Goal: Task Accomplishment & Management: Manage account settings

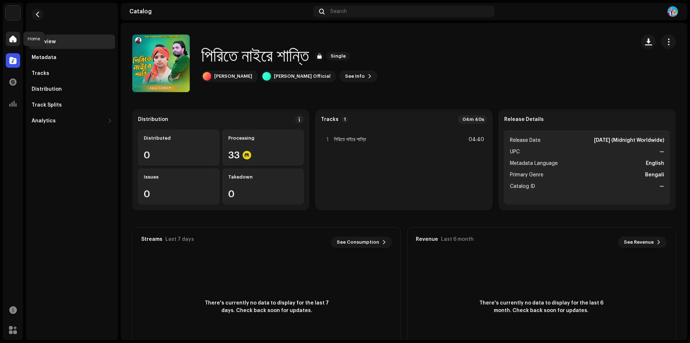
click at [11, 36] on span at bounding box center [12, 39] width 7 height 6
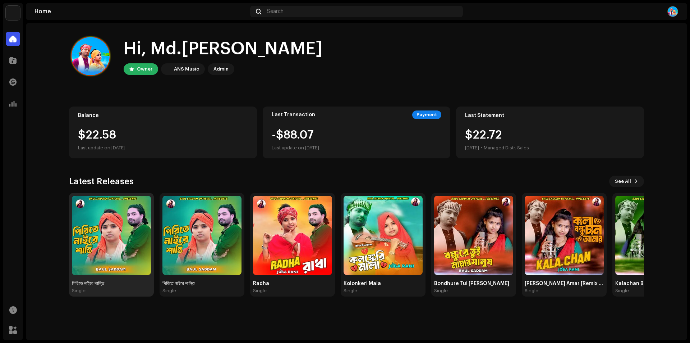
click at [118, 228] on img at bounding box center [111, 235] width 79 height 79
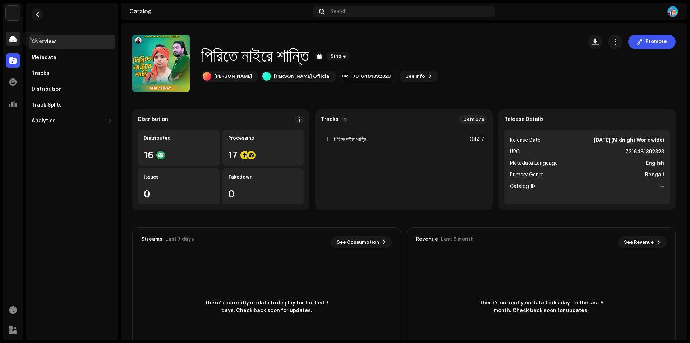
click at [8, 37] on div at bounding box center [13, 39] width 14 height 14
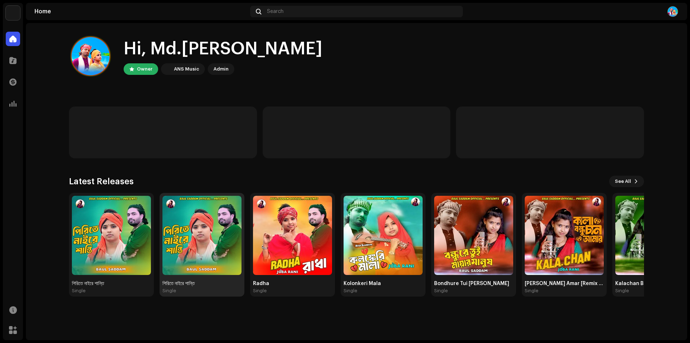
click at [203, 230] on img at bounding box center [202, 235] width 79 height 79
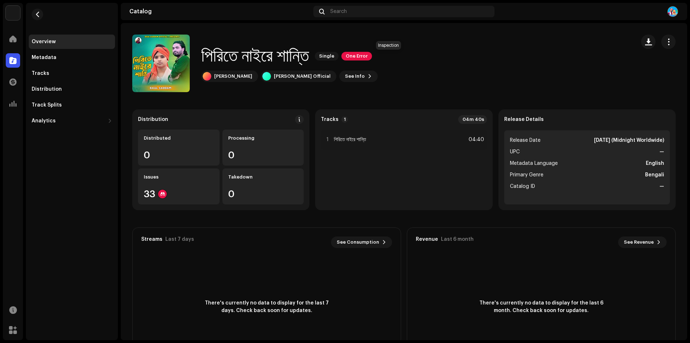
click at [372, 54] on span "One Error" at bounding box center [357, 56] width 31 height 9
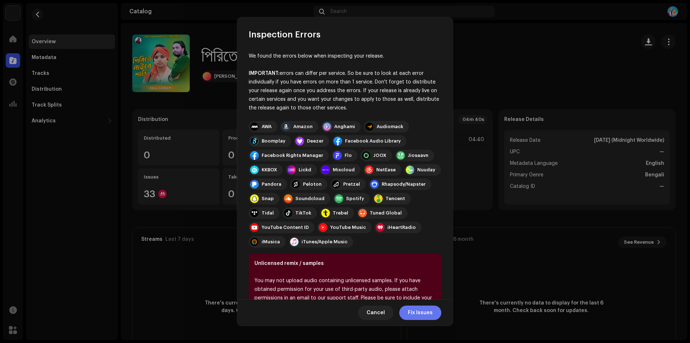
click at [417, 310] on span "Fix Issues" at bounding box center [420, 312] width 25 height 14
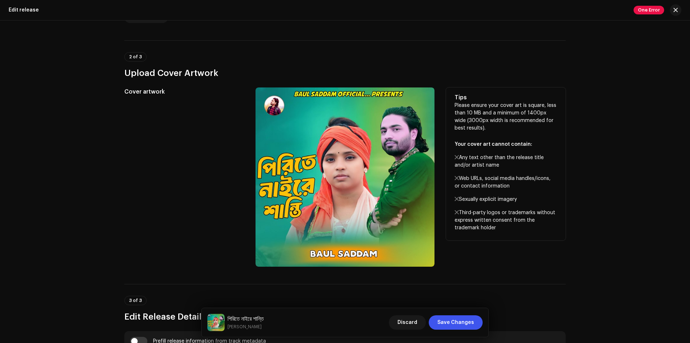
scroll to position [360, 0]
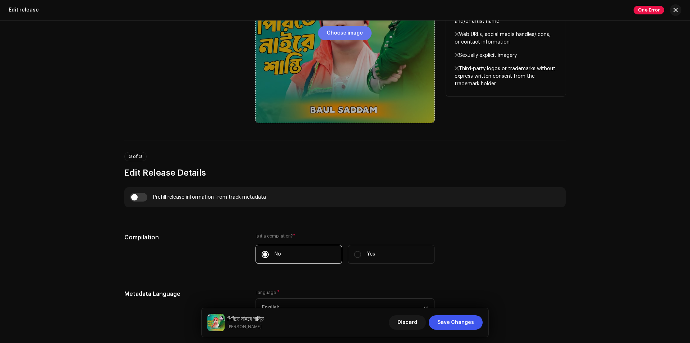
click at [342, 33] on span "Choose image" at bounding box center [345, 33] width 36 height 14
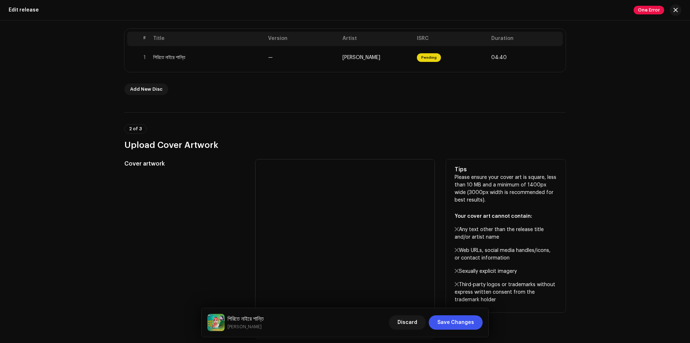
scroll to position [0, 0]
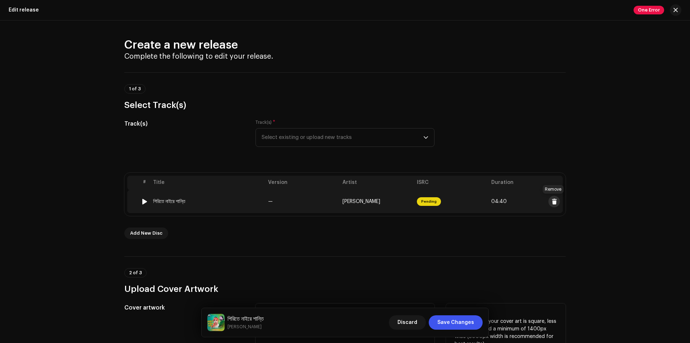
click at [552, 200] on span at bounding box center [554, 201] width 5 height 6
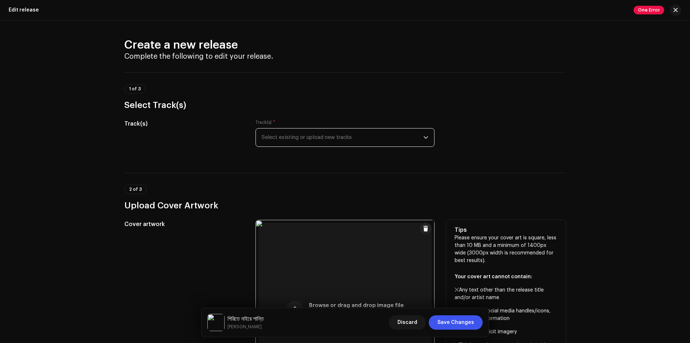
click at [381, 137] on span "Select existing or upload new tracks" at bounding box center [343, 137] width 162 height 18
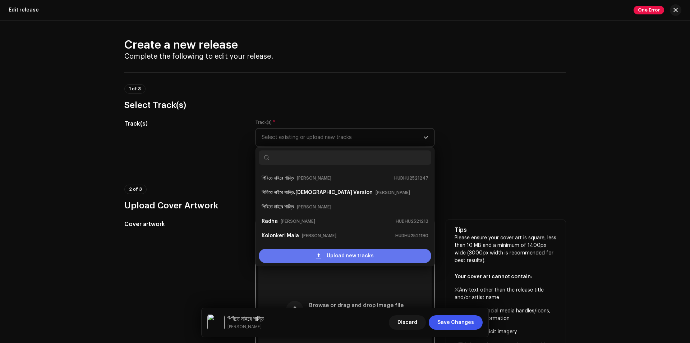
scroll to position [12, 0]
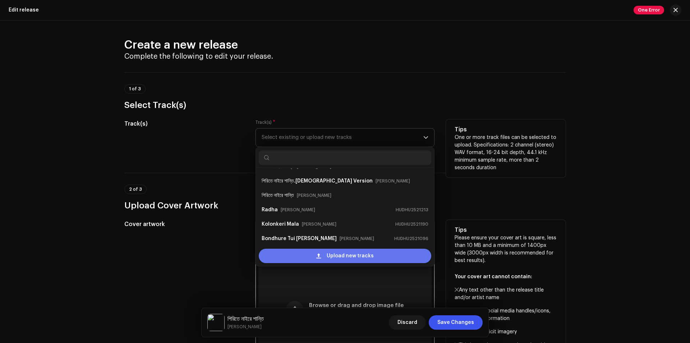
click at [337, 256] on span "Upload new tracks" at bounding box center [350, 255] width 47 height 14
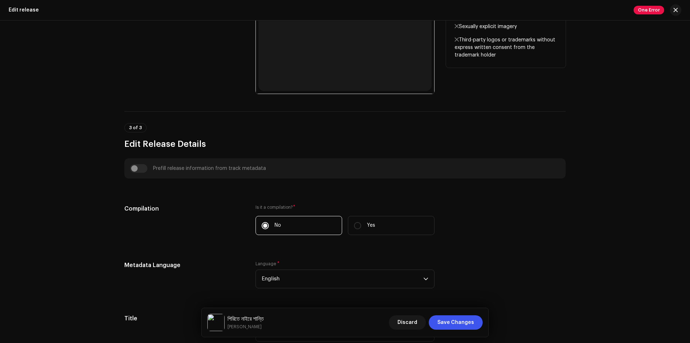
scroll to position [539, 0]
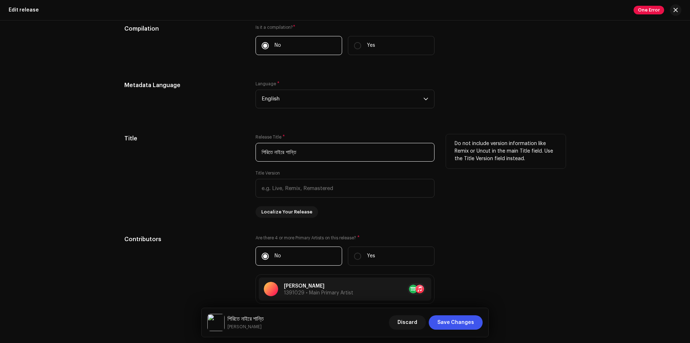
drag, startPoint x: 315, startPoint y: 153, endPoint x: 239, endPoint y: 156, distance: 75.2
click at [239, 156] on div "Title Release Title * পিরিতে নাইরে শান্তি Title Version Localize Your Release D…" at bounding box center [345, 175] width 442 height 83
paste input "( Female Version )"
type input "পিরিতে নাইরে শান্তি ( [DEMOGRAPHIC_DATA] Version )"
click at [211, 169] on div "Title" at bounding box center [184, 175] width 120 height 83
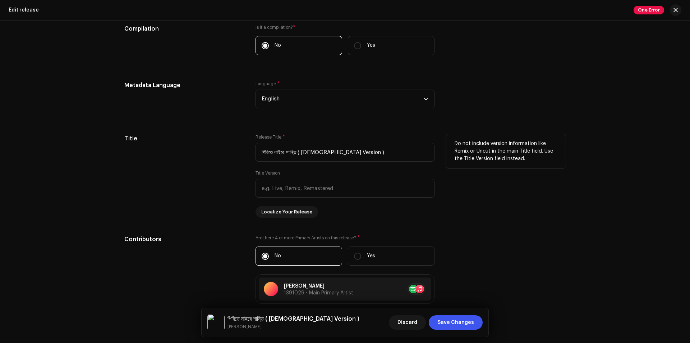
scroll to position [683, 0]
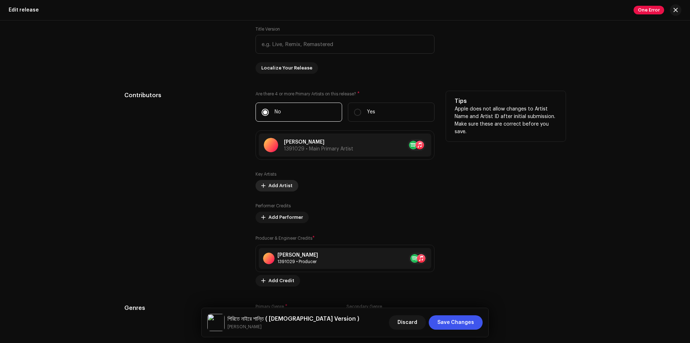
click at [269, 184] on span "Add Artist" at bounding box center [281, 185] width 24 height 14
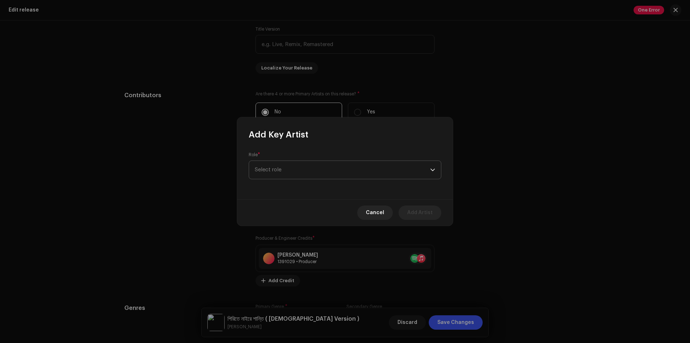
click at [299, 170] on span "Select role" at bounding box center [342, 170] width 175 height 18
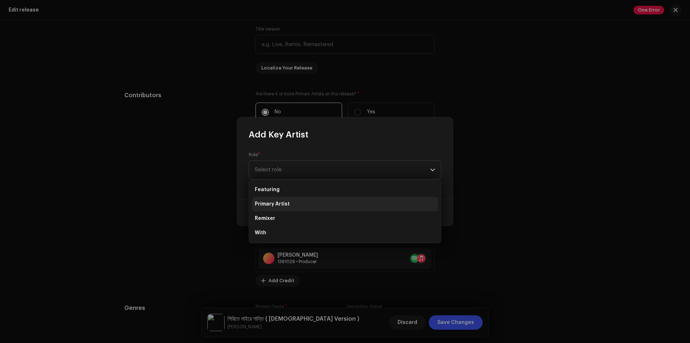
click at [278, 202] on span "Primary Artist" at bounding box center [272, 203] width 35 height 7
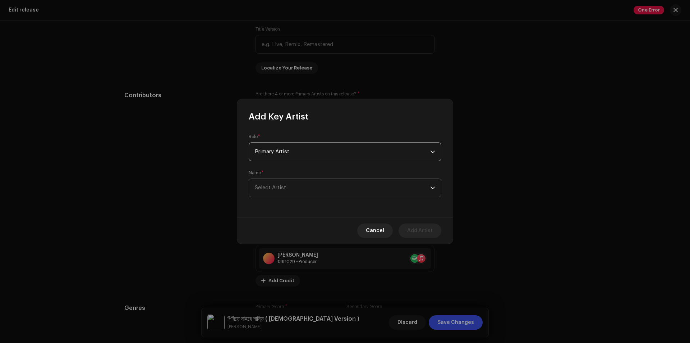
click at [301, 183] on span "Select Artist" at bounding box center [342, 188] width 175 height 18
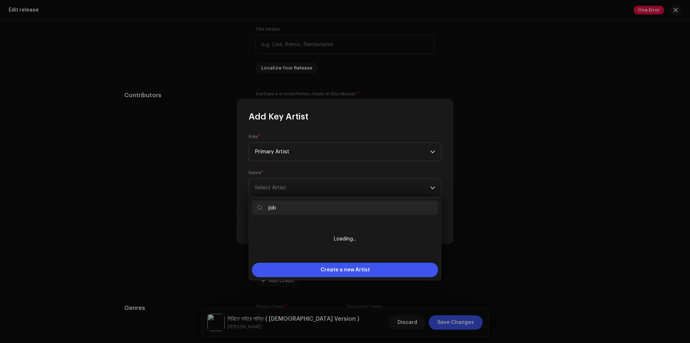
type input "joba"
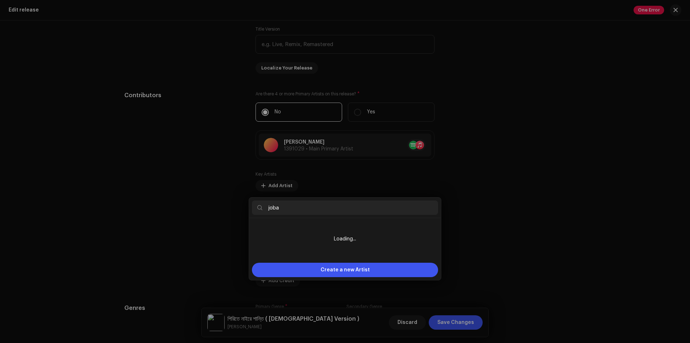
click at [486, 214] on div "Add Key Artist Role * Primary Artist Name * Select Artist Cancel Add Artist" at bounding box center [345, 171] width 690 height 343
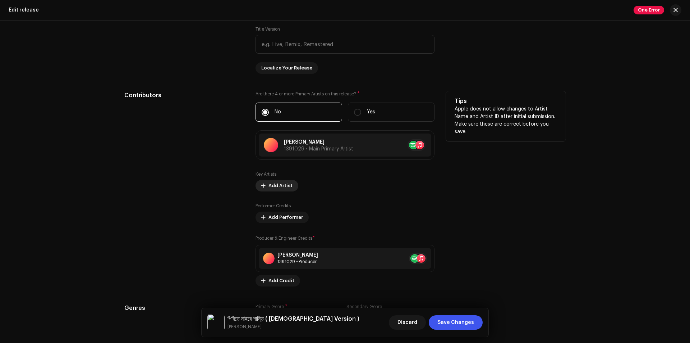
click at [272, 184] on span "Add Artist" at bounding box center [281, 185] width 24 height 14
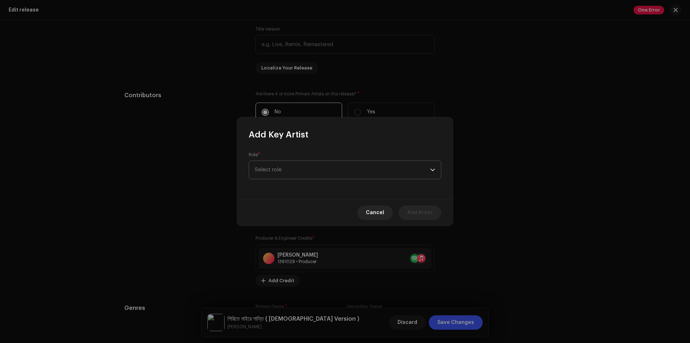
click at [301, 165] on span "Select role" at bounding box center [342, 170] width 175 height 18
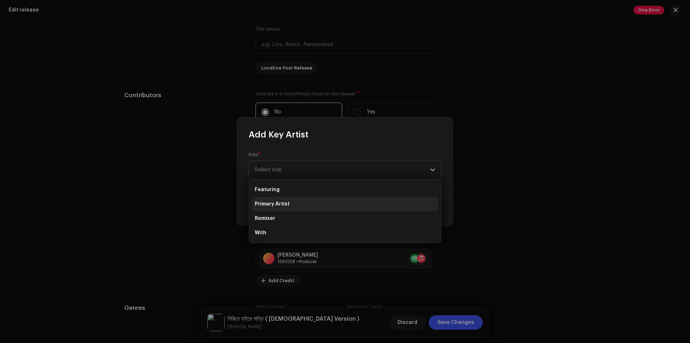
click at [273, 203] on span "Primary Artist" at bounding box center [272, 203] width 35 height 7
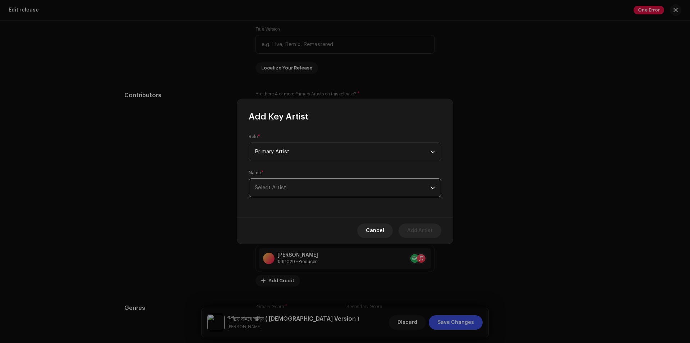
click at [288, 187] on span "Select Artist" at bounding box center [342, 188] width 175 height 18
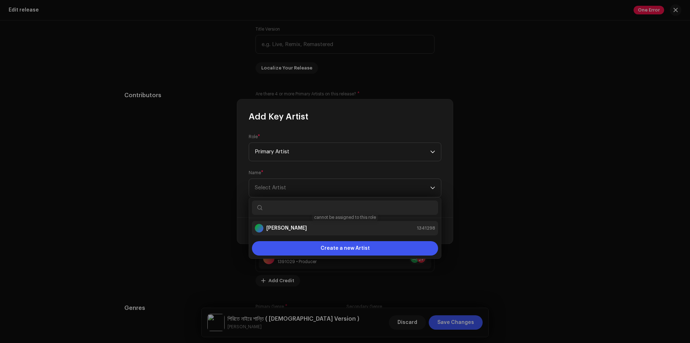
click at [280, 228] on strong "joba Rani" at bounding box center [286, 227] width 41 height 7
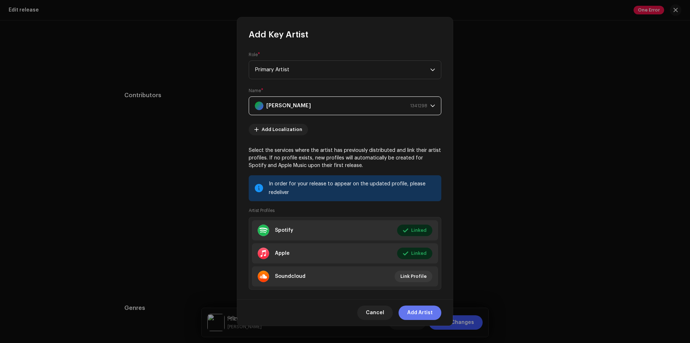
click at [418, 313] on span "Add Artist" at bounding box center [420, 312] width 26 height 14
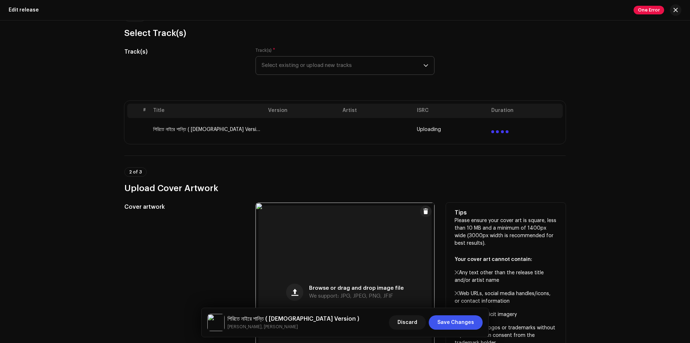
scroll to position [144, 0]
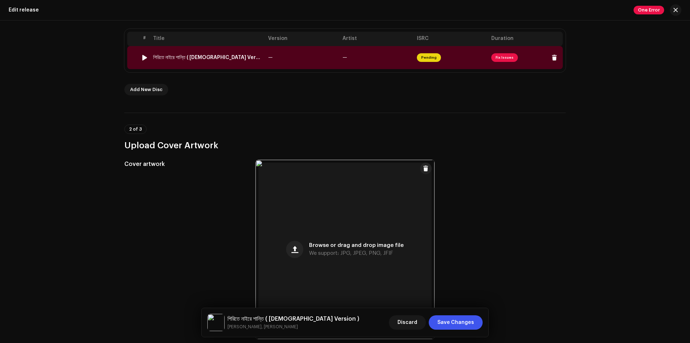
click at [503, 56] on span "Fix Issues" at bounding box center [504, 57] width 27 height 9
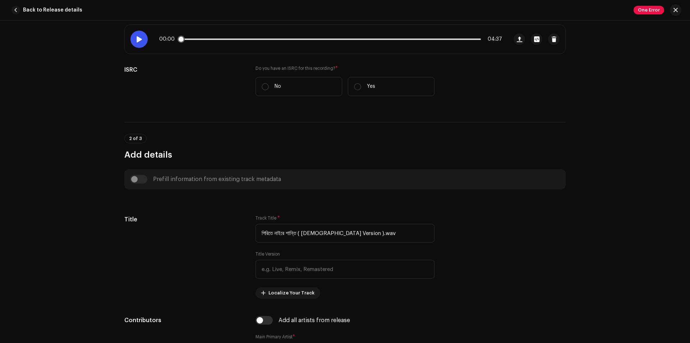
click at [140, 38] on span at bounding box center [139, 39] width 6 height 6
drag, startPoint x: 182, startPoint y: 41, endPoint x: 208, endPoint y: 43, distance: 26.0
click at [208, 43] on div "00:26 04:37" at bounding box center [316, 39] width 383 height 29
click at [136, 38] on span at bounding box center [139, 39] width 6 height 6
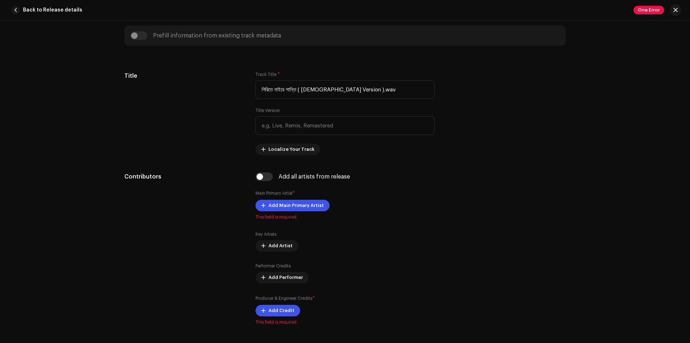
scroll to position [288, 0]
click at [367, 87] on input "পিরিতে নাইরে শান্তি ( Female Version ).wav" at bounding box center [345, 89] width 179 height 19
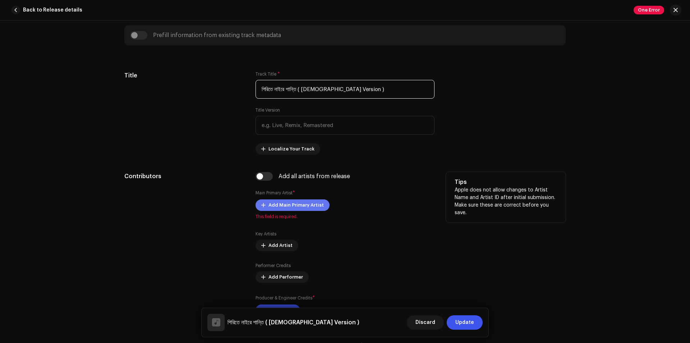
type input "পিরিতে নাইরে শান্তি ( [DEMOGRAPHIC_DATA] Version )"
click at [292, 201] on span "Add Main Primary Artist" at bounding box center [296, 205] width 55 height 14
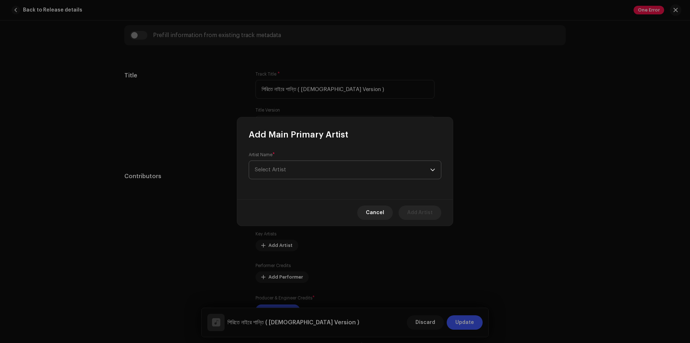
click at [316, 168] on span "Select Artist" at bounding box center [342, 170] width 175 height 18
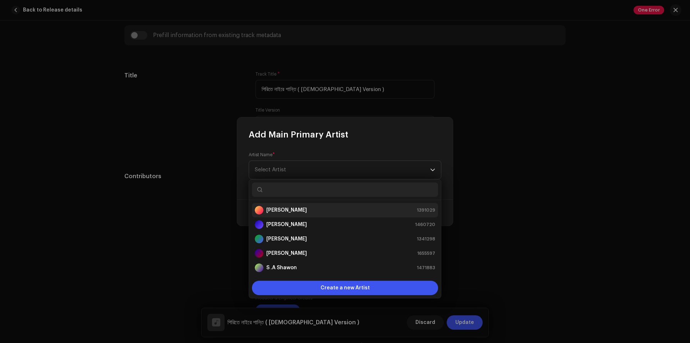
click at [283, 208] on strong "[PERSON_NAME]" at bounding box center [286, 209] width 41 height 7
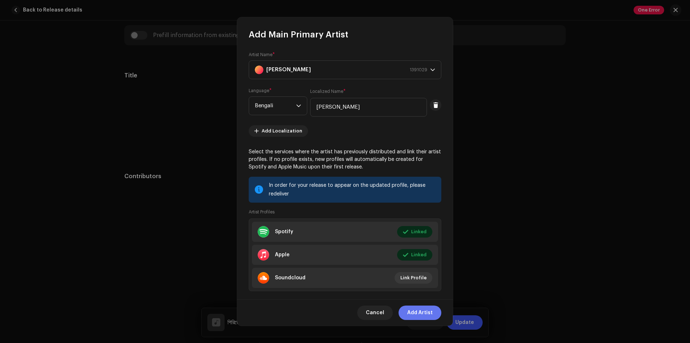
click at [410, 308] on span "Add Artist" at bounding box center [420, 312] width 26 height 14
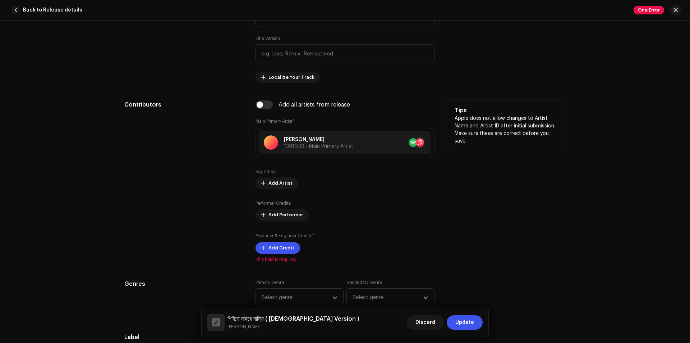
scroll to position [360, 0]
click at [279, 180] on span "Add Artist" at bounding box center [281, 182] width 24 height 14
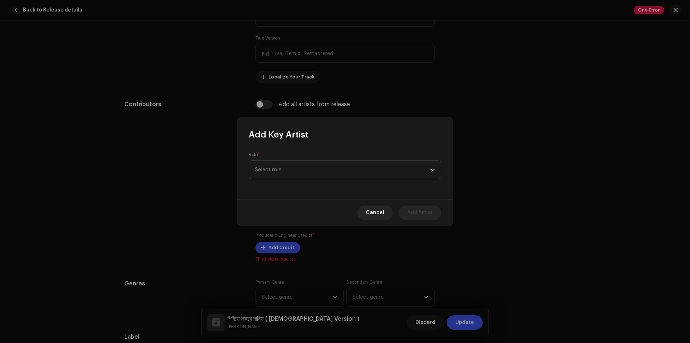
click at [303, 167] on span "Select role" at bounding box center [342, 170] width 175 height 18
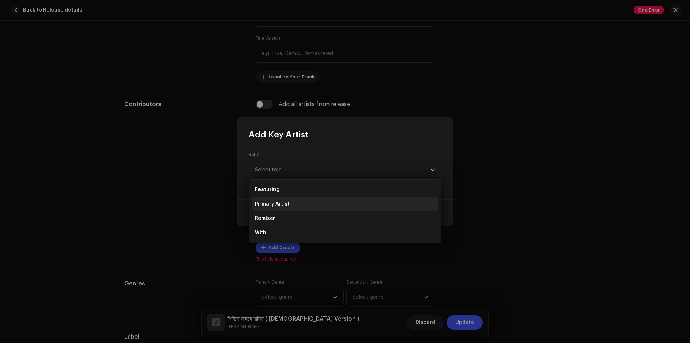
click at [275, 204] on span "Primary Artist" at bounding box center [272, 203] width 35 height 7
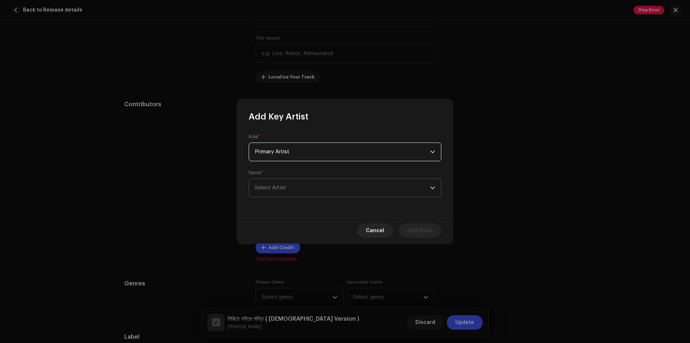
click at [317, 184] on span "Select Artist" at bounding box center [342, 188] width 175 height 18
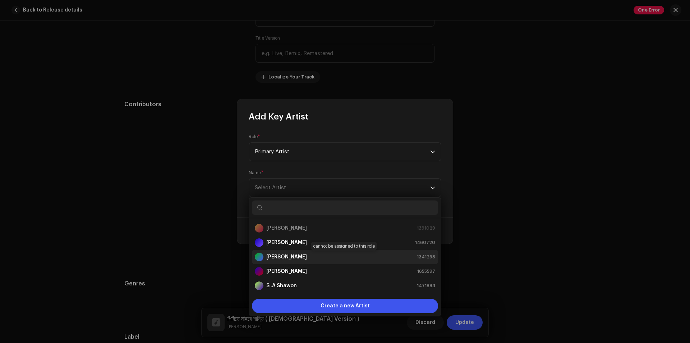
click at [289, 258] on div "joba Rani 1341298" at bounding box center [345, 256] width 180 height 9
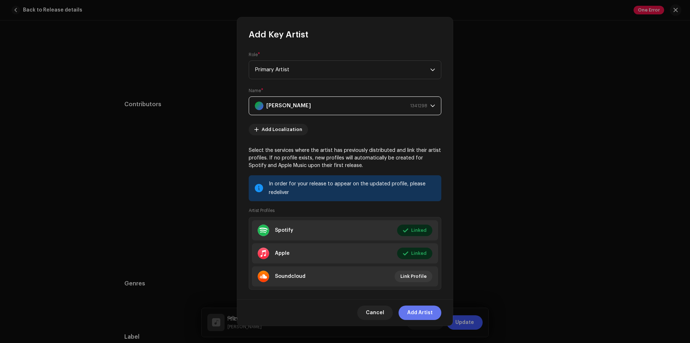
click at [420, 311] on span "Add Artist" at bounding box center [420, 312] width 26 height 14
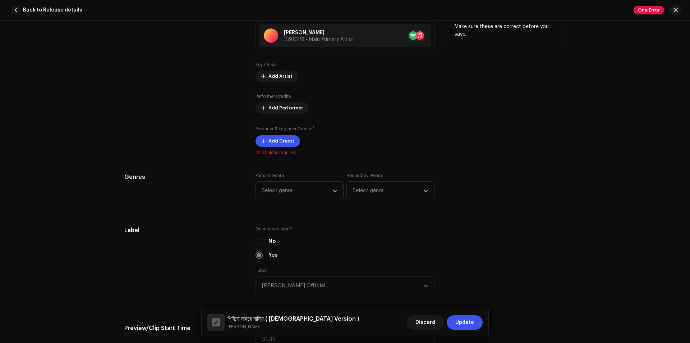
scroll to position [467, 0]
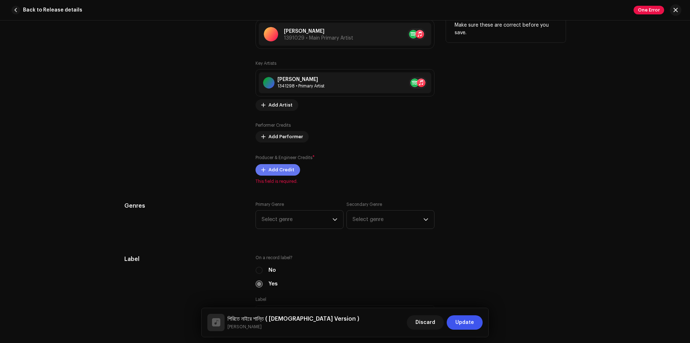
click at [278, 167] on span "Add Credit" at bounding box center [282, 170] width 26 height 14
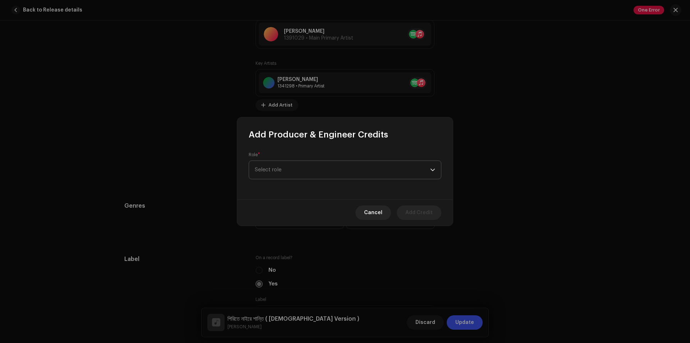
click at [292, 170] on span "Select role" at bounding box center [342, 170] width 175 height 18
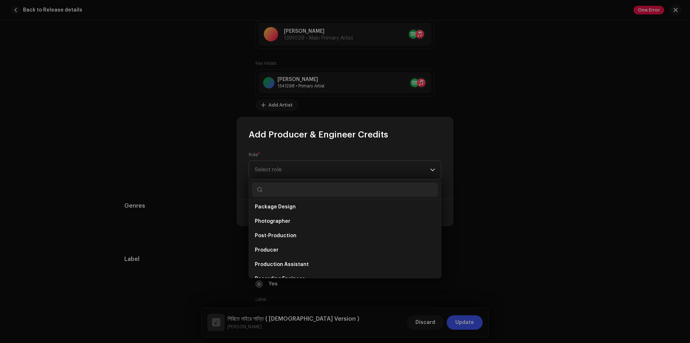
scroll to position [252, 0]
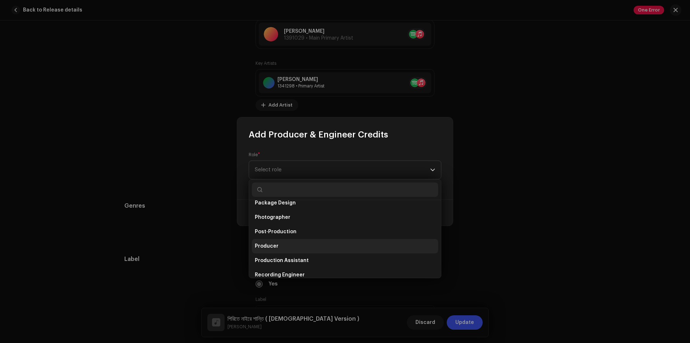
click at [281, 245] on li "Producer" at bounding box center [345, 246] width 186 height 14
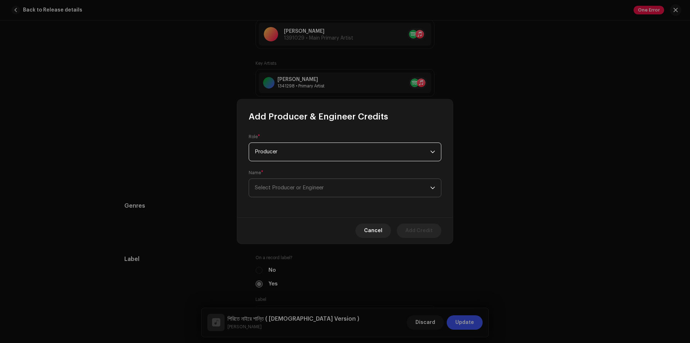
click at [323, 187] on span "Select Producer or Engineer" at bounding box center [289, 187] width 69 height 5
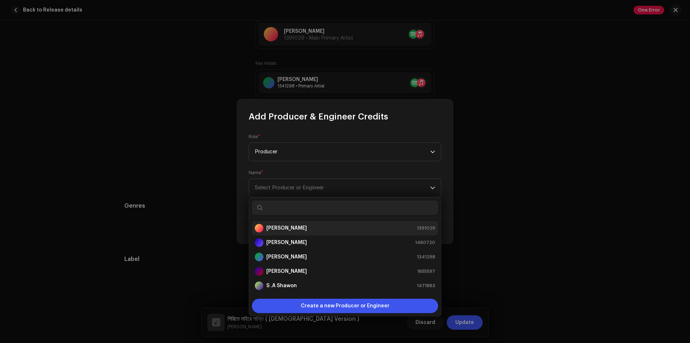
click at [276, 228] on strong "[PERSON_NAME]" at bounding box center [286, 227] width 41 height 7
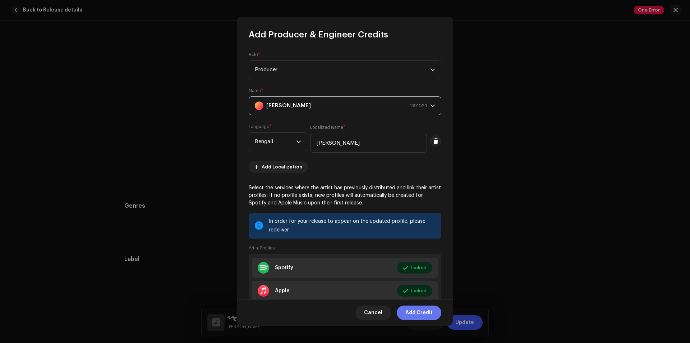
click at [419, 308] on span "Add Credit" at bounding box center [419, 312] width 27 height 14
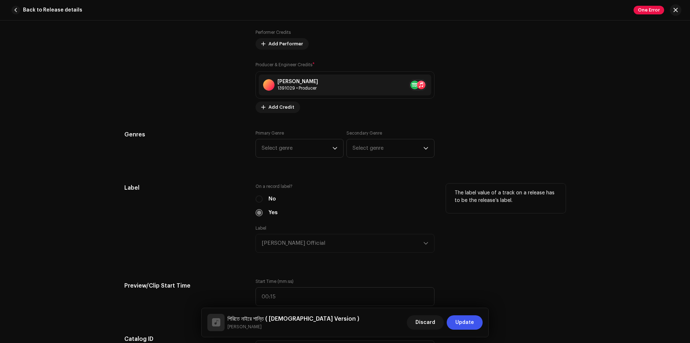
scroll to position [575, 0]
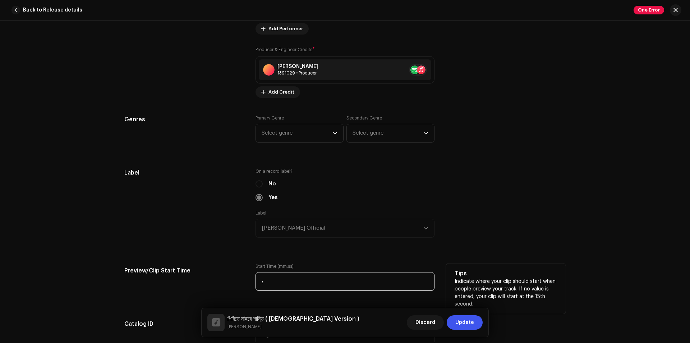
click at [279, 280] on input ":" at bounding box center [345, 281] width 179 height 19
type input "00:28"
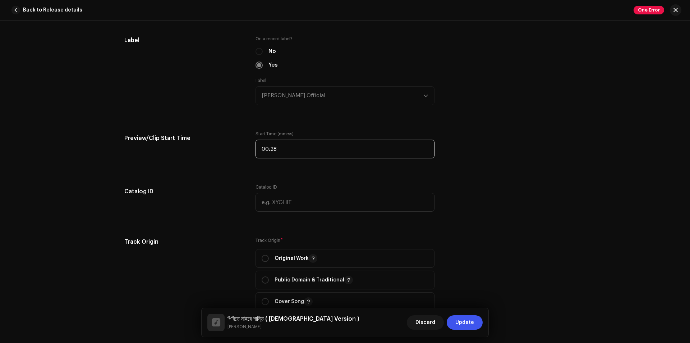
scroll to position [719, 0]
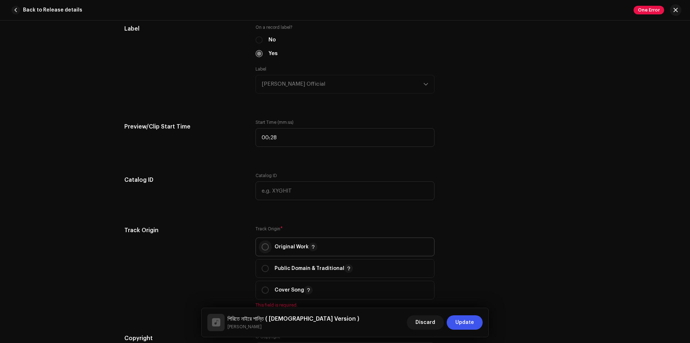
click at [265, 248] on input "radio" at bounding box center [265, 246] width 7 height 7
radio input "true"
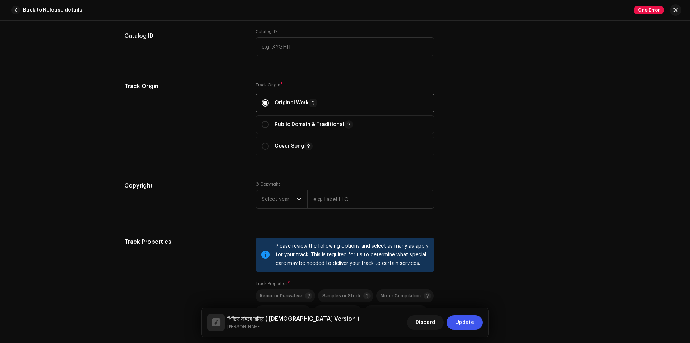
scroll to position [971, 0]
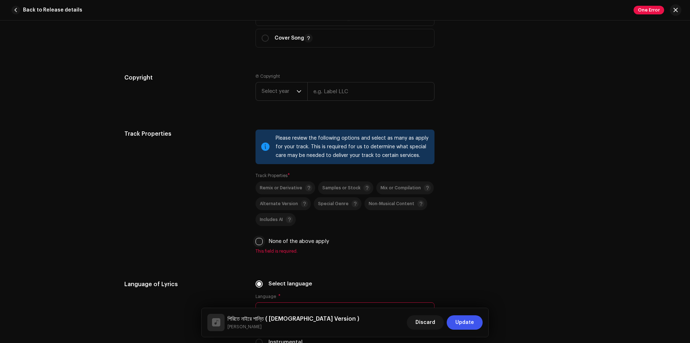
click at [257, 240] on input "None of the above apply" at bounding box center [259, 241] width 7 height 7
checkbox input "true"
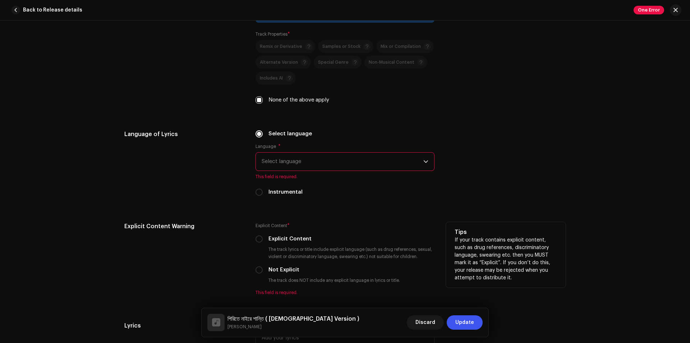
scroll to position [1115, 0]
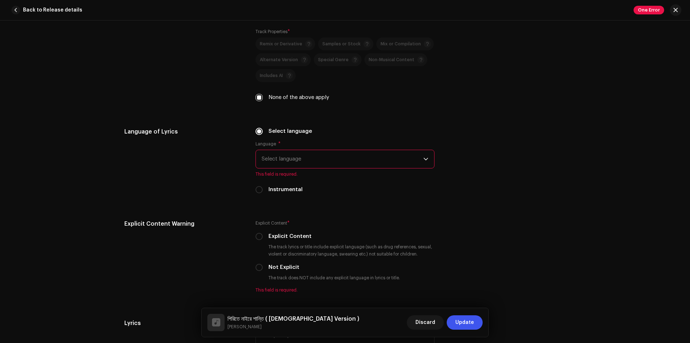
click at [287, 160] on span "Select language" at bounding box center [343, 159] width 162 height 18
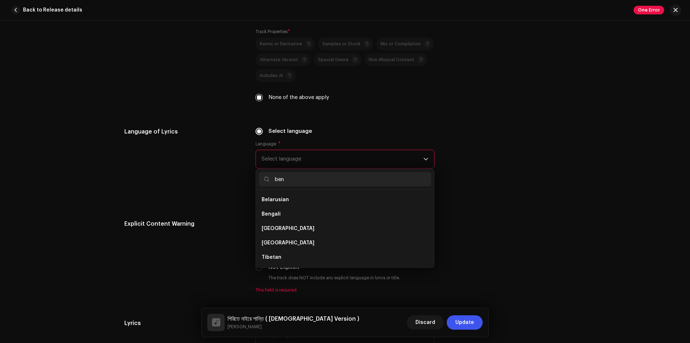
scroll to position [0, 0]
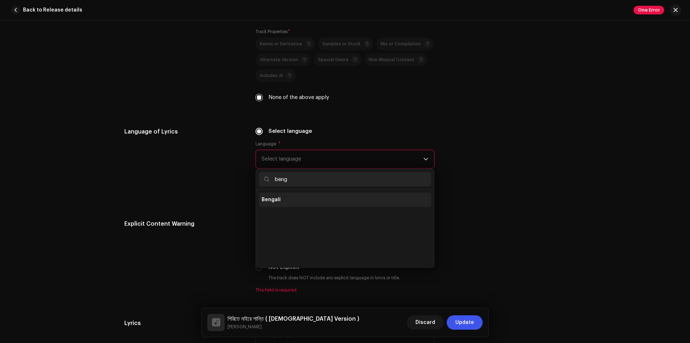
type input "beng"
click at [276, 202] on span "Bengali" at bounding box center [271, 199] width 19 height 7
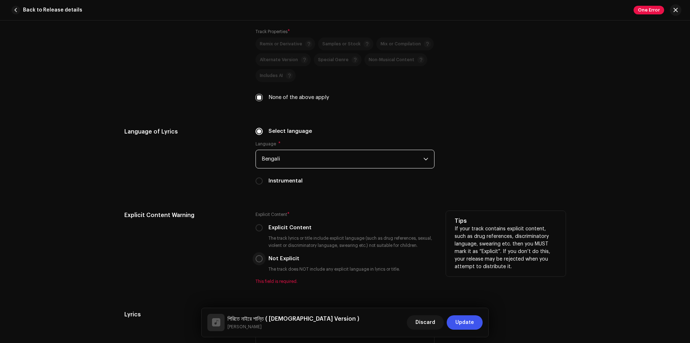
click at [256, 259] on input "Not Explicit" at bounding box center [259, 258] width 7 height 7
radio input "true"
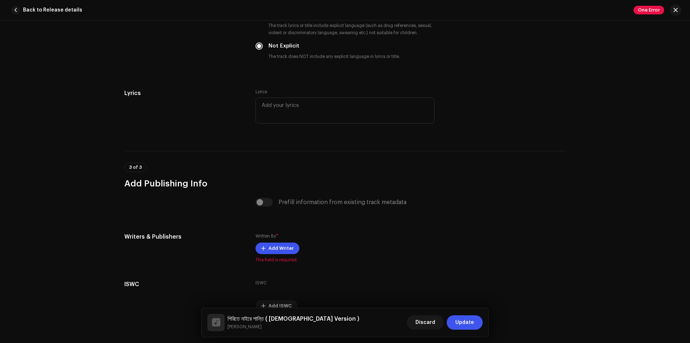
scroll to position [1365, 0]
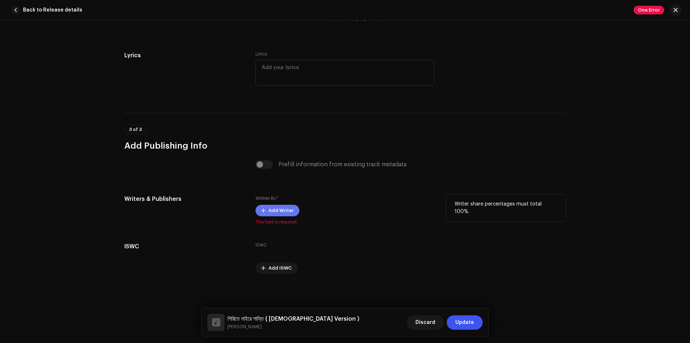
click at [277, 209] on span "Add Writer" at bounding box center [281, 210] width 25 height 14
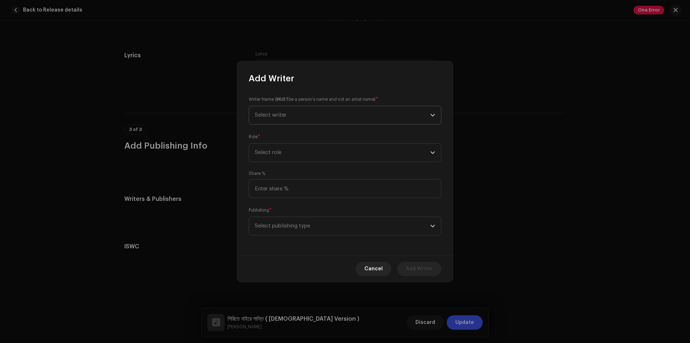
click at [287, 113] on span "Select writer" at bounding box center [342, 115] width 175 height 18
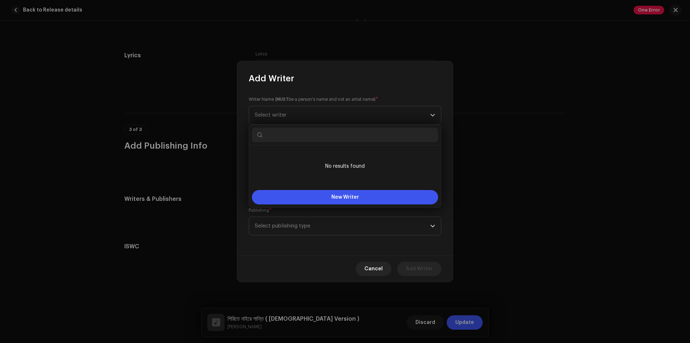
click at [286, 134] on input "text" at bounding box center [345, 135] width 186 height 14
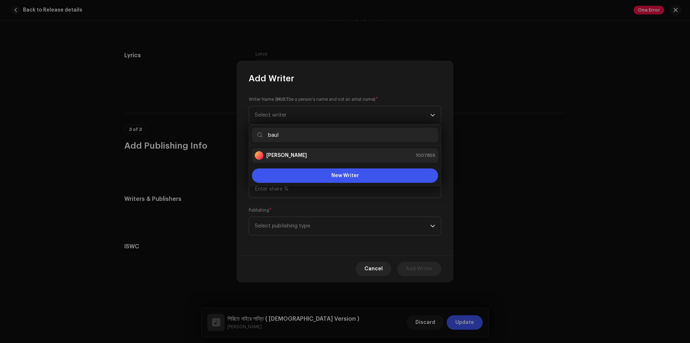
type input "baul"
click at [289, 154] on strong "[PERSON_NAME]" at bounding box center [286, 155] width 41 height 7
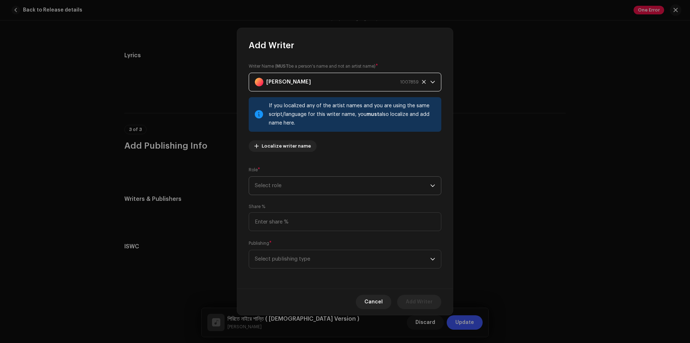
click at [330, 182] on span "Select role" at bounding box center [342, 186] width 175 height 18
click at [283, 248] on span "Composer & Lyricist" at bounding box center [280, 248] width 51 height 7
click at [368, 259] on span "Select publishing type" at bounding box center [342, 259] width 175 height 18
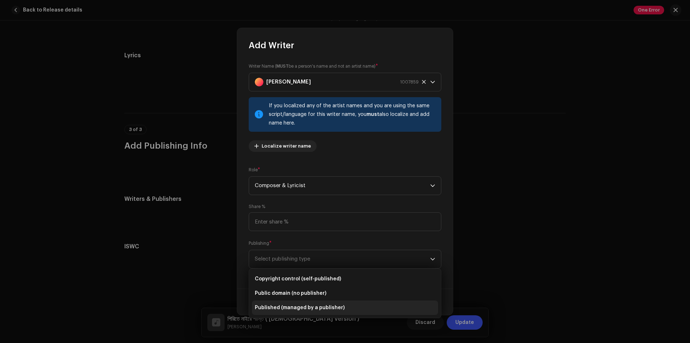
click at [297, 303] on li "Published (managed by a publisher)" at bounding box center [345, 307] width 186 height 14
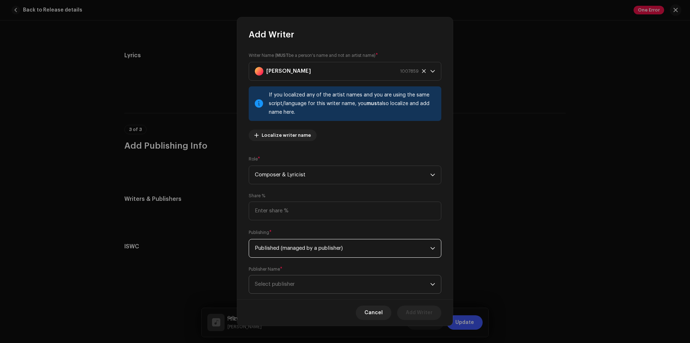
click at [329, 282] on span "Select publisher" at bounding box center [342, 284] width 175 height 18
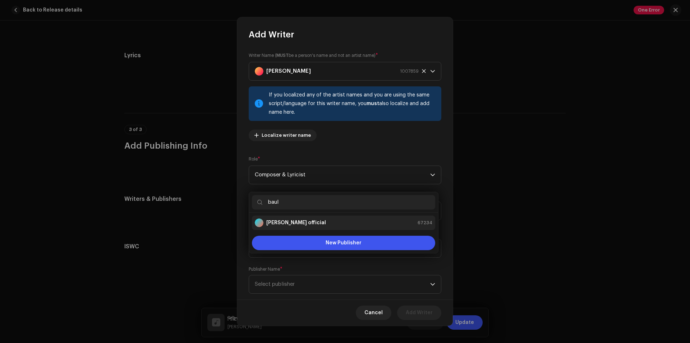
type input "baul"
click at [288, 220] on strong "Baul saddam official" at bounding box center [296, 222] width 60 height 7
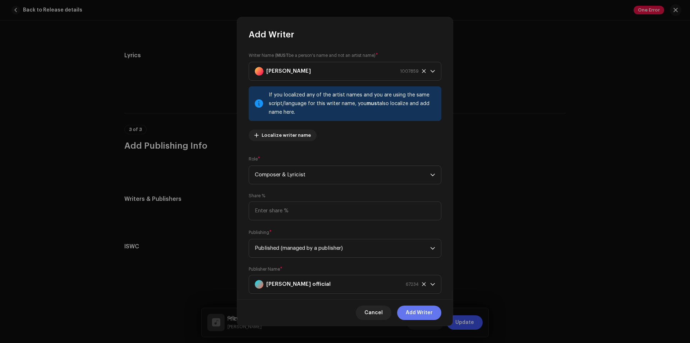
click at [411, 312] on span "Add Writer" at bounding box center [419, 312] width 27 height 14
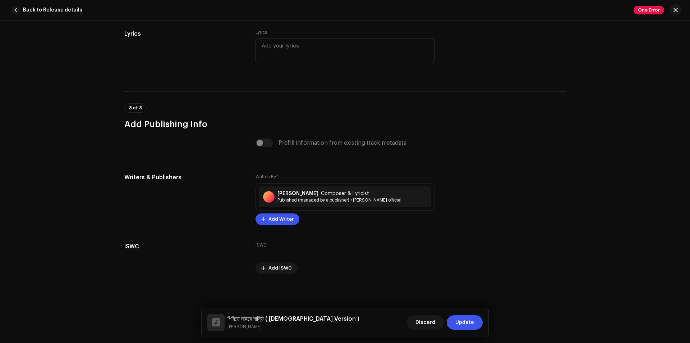
scroll to position [1207, 0]
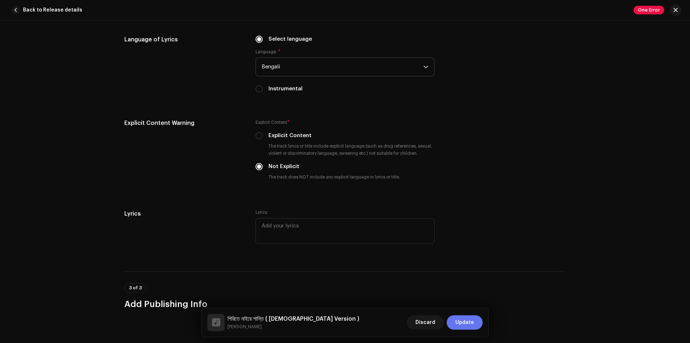
click at [464, 320] on span "Update" at bounding box center [465, 322] width 19 height 14
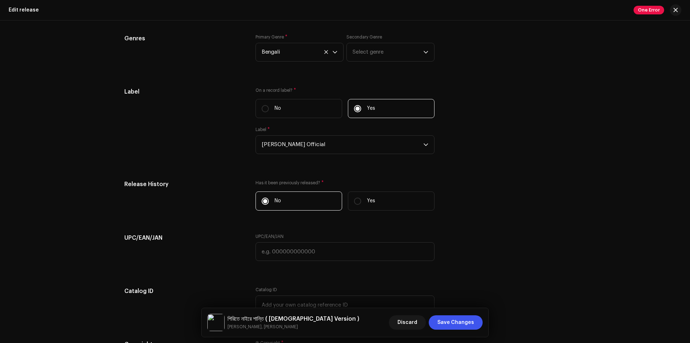
scroll to position [1149, 0]
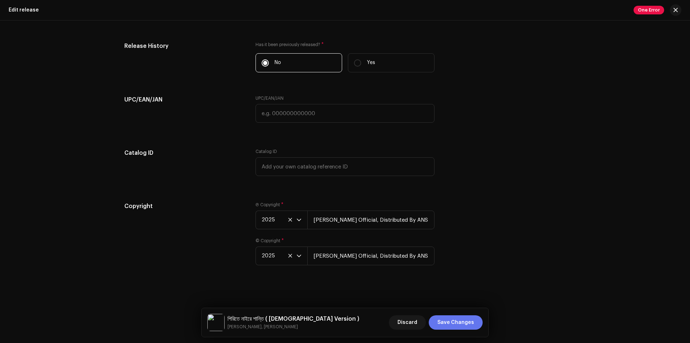
click at [449, 321] on span "Save Changes" at bounding box center [456, 322] width 37 height 14
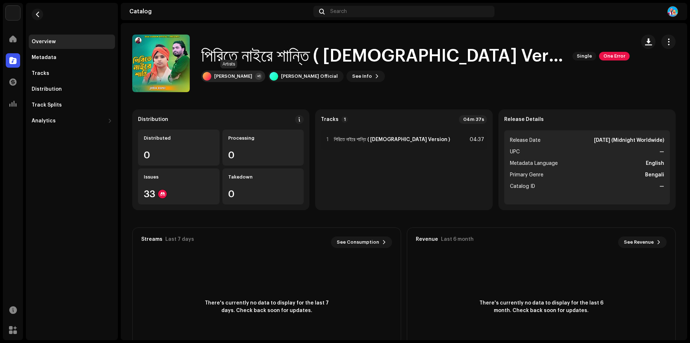
click at [255, 77] on div "+1" at bounding box center [258, 76] width 7 height 7
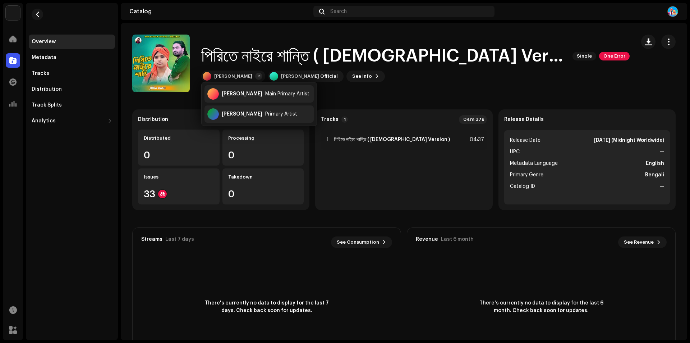
click at [397, 89] on div "পিরিতে নাইরে শান্তি ( Female Version ) Single One Error Baul Saddam +1 Baul Sad…" at bounding box center [381, 64] width 498 height 58
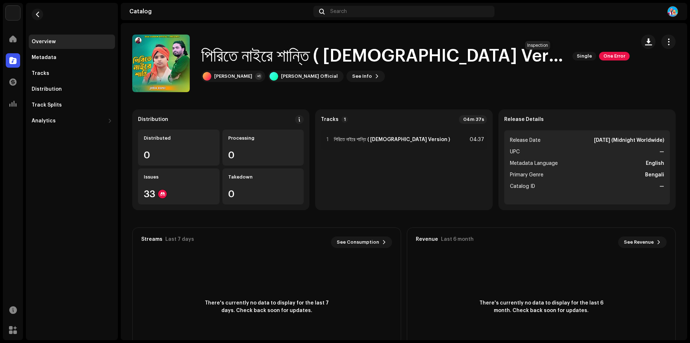
click at [599, 56] on span "One Error" at bounding box center [614, 56] width 31 height 9
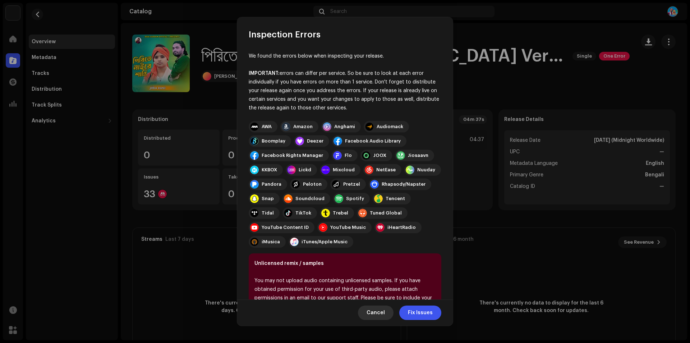
click at [380, 312] on span "Cancel" at bounding box center [376, 312] width 18 height 14
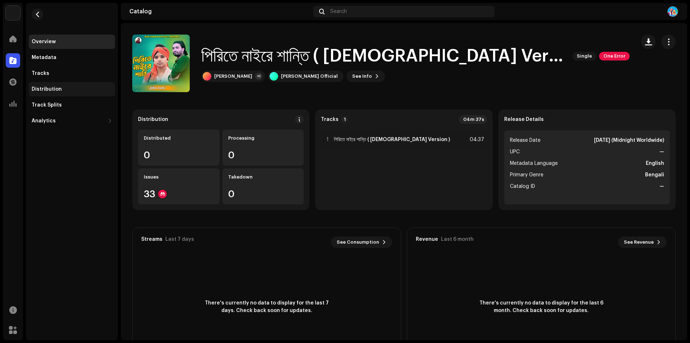
click at [44, 85] on div "Distribution" at bounding box center [72, 89] width 86 height 14
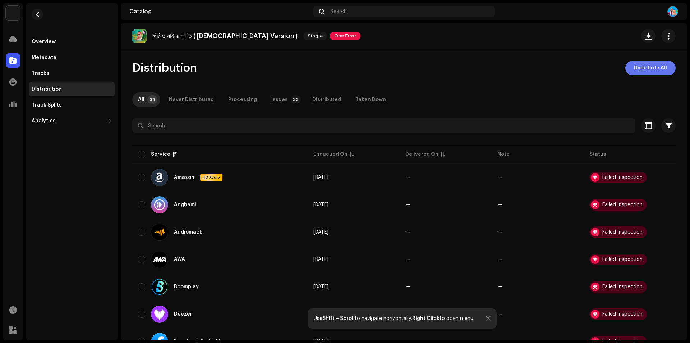
click at [642, 68] on span "Distribute All" at bounding box center [650, 68] width 33 height 14
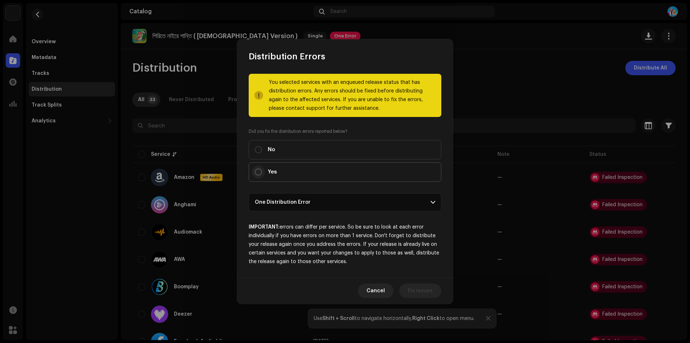
click at [259, 170] on input "Yes" at bounding box center [258, 171] width 7 height 7
radio input "true"
click at [416, 289] on span "Distribute" at bounding box center [420, 290] width 26 height 14
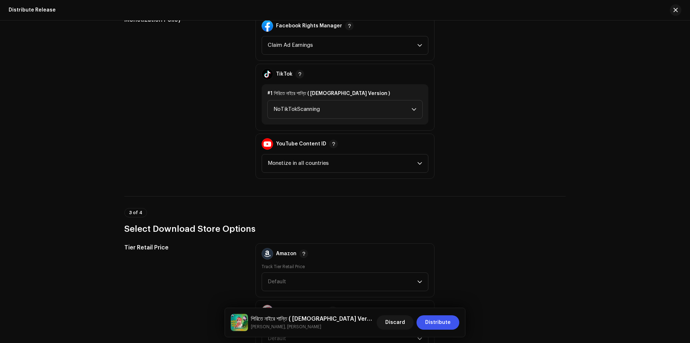
scroll to position [863, 0]
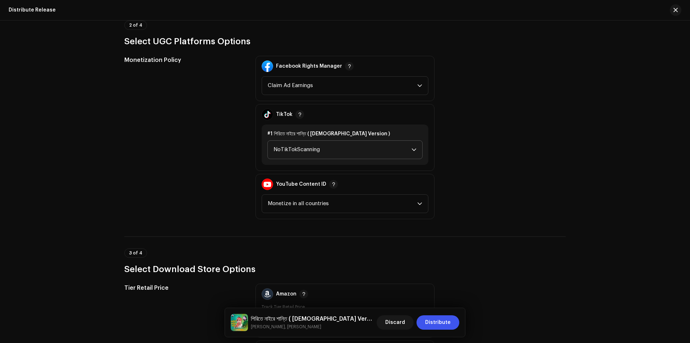
click at [412, 152] on div "dropdown trigger" at bounding box center [414, 150] width 5 height 18
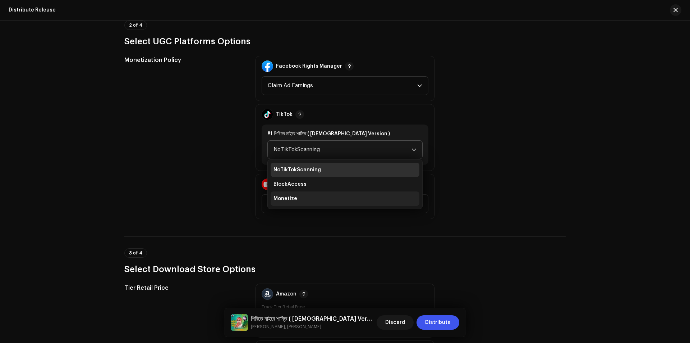
click at [313, 199] on li "Monetize" at bounding box center [345, 198] width 149 height 14
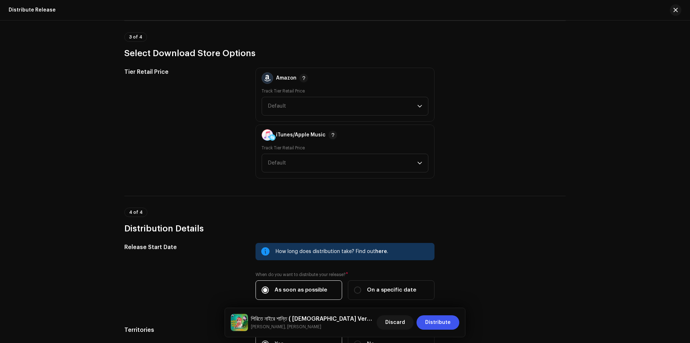
scroll to position [1167, 0]
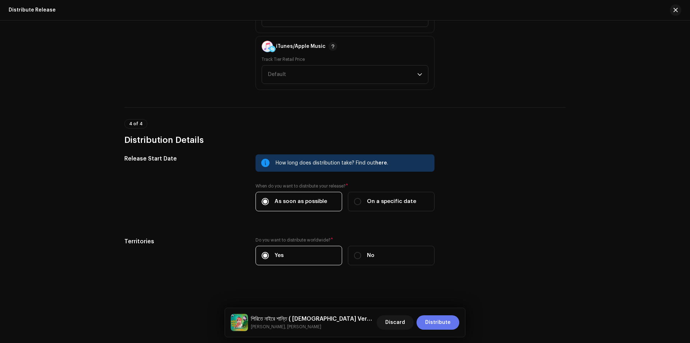
click at [438, 319] on span "Distribute" at bounding box center [438, 322] width 26 height 14
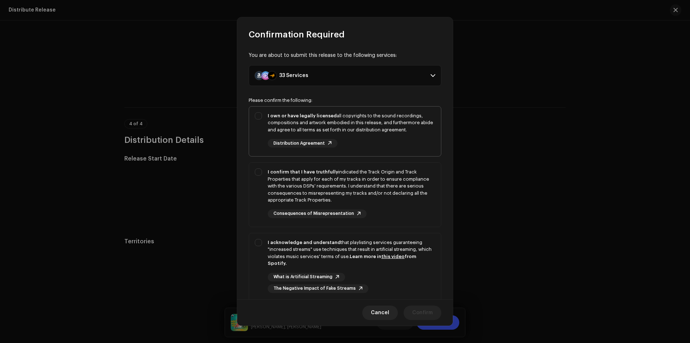
click at [259, 113] on div "I own or have legally licensed all copyrights to the sound recordings, composit…" at bounding box center [345, 129] width 192 height 47
checkbox input "true"
click at [261, 169] on div "I confirm that I have truthfully indicated the Track Origin and Track Propertie…" at bounding box center [345, 193] width 192 height 61
checkbox input "true"
click at [259, 238] on div "I acknowledge and understand that playlisting services guaranteeing "increased …" at bounding box center [345, 265] width 192 height 65
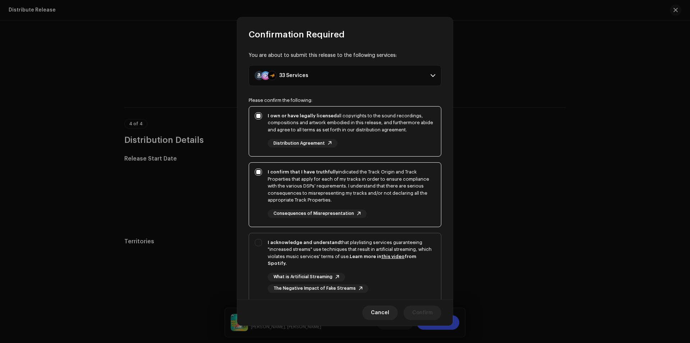
checkbox input "true"
click at [420, 311] on span "Confirm" at bounding box center [422, 312] width 20 height 14
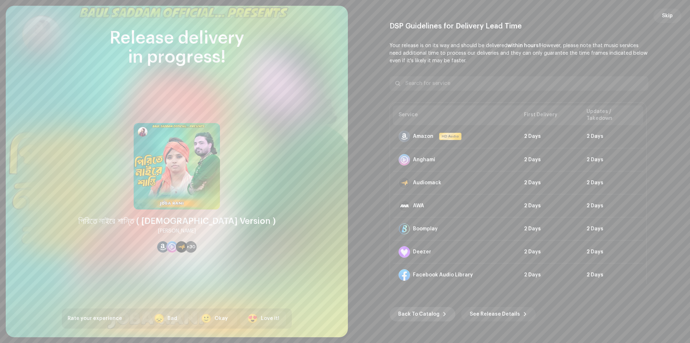
click at [420, 312] on span "Back To Catalog" at bounding box center [418, 314] width 41 height 14
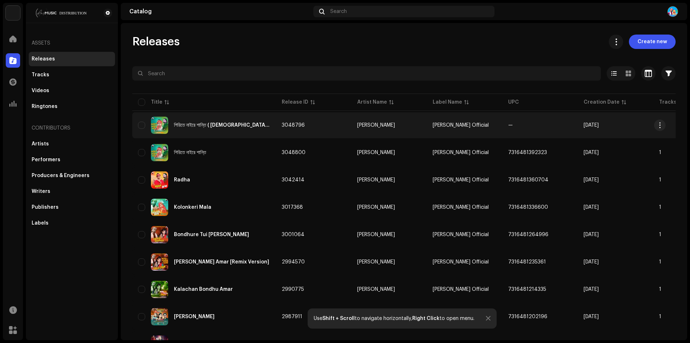
click at [214, 125] on div "পিরিতে নাইরে শান্তি ( [DEMOGRAPHIC_DATA] Version )" at bounding box center [222, 125] width 96 height 5
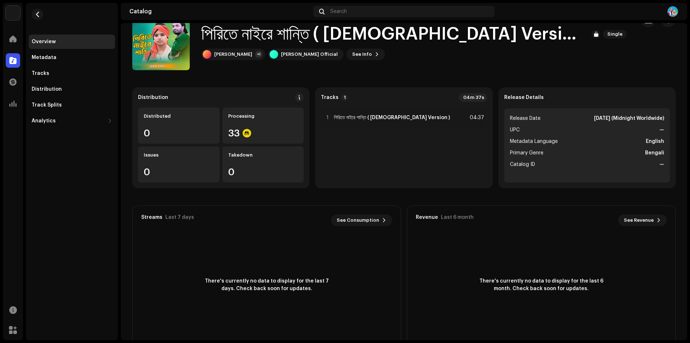
scroll to position [43, 0]
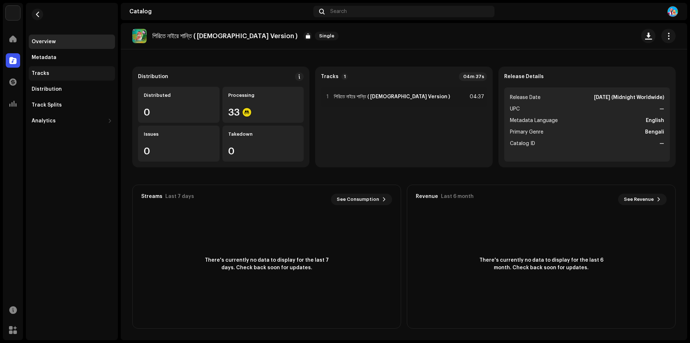
click at [48, 75] on div "Tracks" at bounding box center [72, 73] width 81 height 6
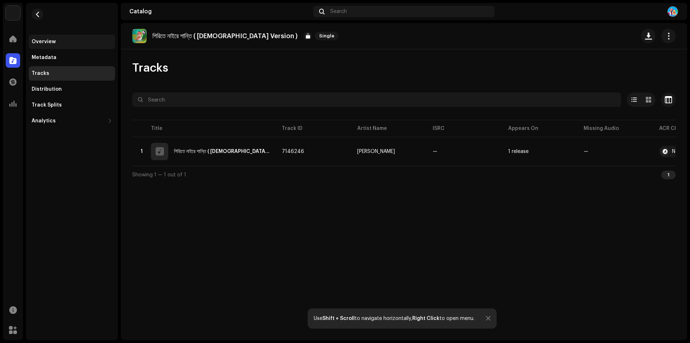
click at [49, 44] on div "Overview" at bounding box center [44, 42] width 24 height 6
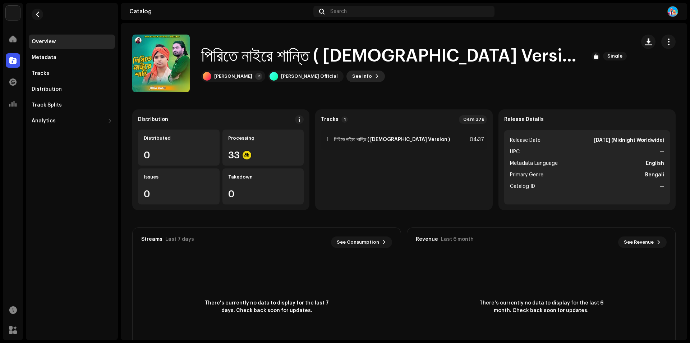
click at [352, 73] on span "See Info" at bounding box center [362, 76] width 20 height 14
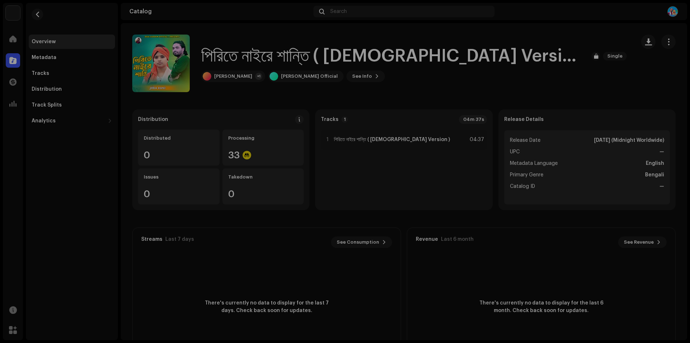
click at [517, 76] on div "পিরিতে নাইরে শান্তি ( Female Version ) 3048796 Metadata Distribution Metadata L…" at bounding box center [345, 171] width 690 height 343
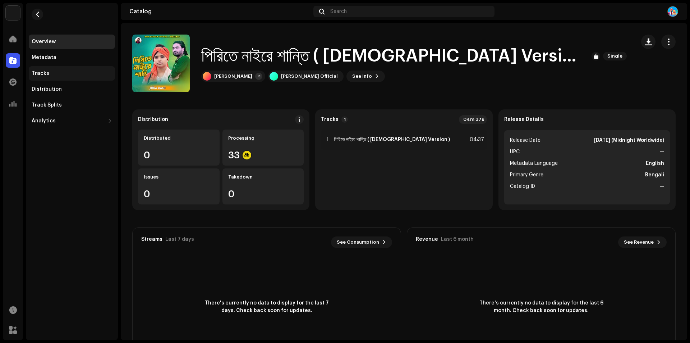
click at [47, 72] on div "Tracks" at bounding box center [72, 73] width 81 height 6
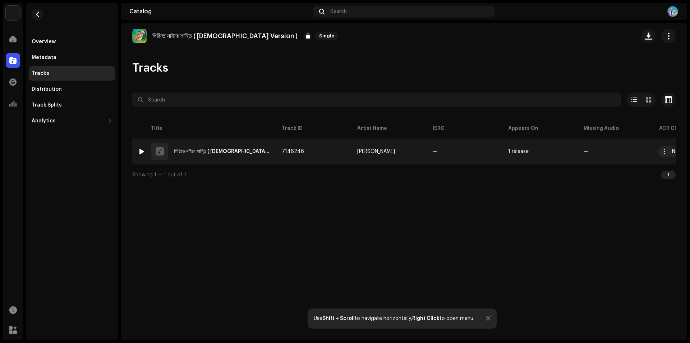
click at [144, 150] on div at bounding box center [141, 151] width 5 height 6
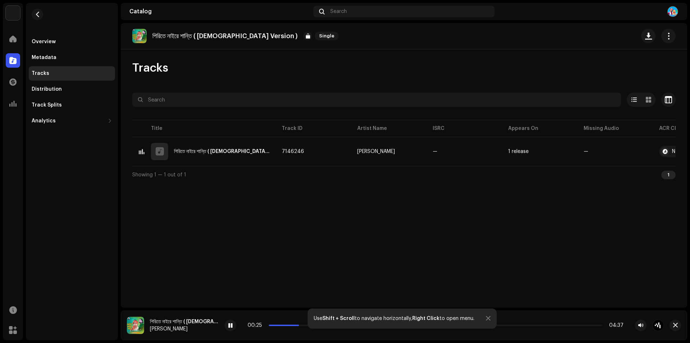
drag, startPoint x: 284, startPoint y: 325, endPoint x: 298, endPoint y: 326, distance: 14.1
click at [298, 326] on span at bounding box center [298, 325] width 4 height 4
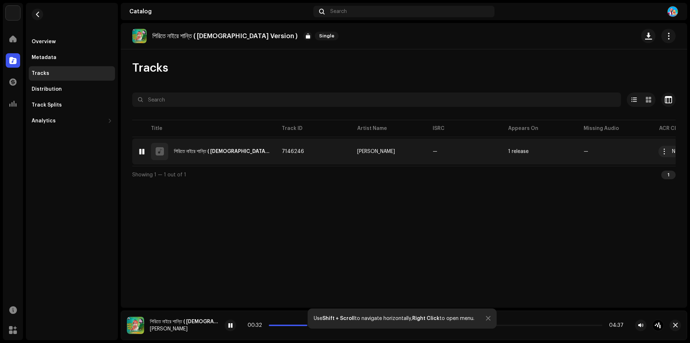
click at [141, 151] on div at bounding box center [141, 151] width 5 height 6
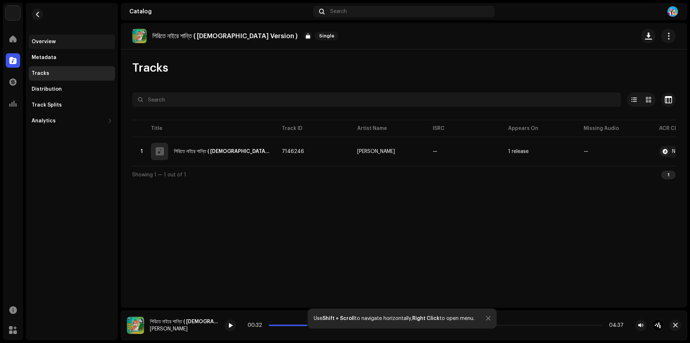
click at [37, 44] on div "Overview" at bounding box center [44, 42] width 24 height 6
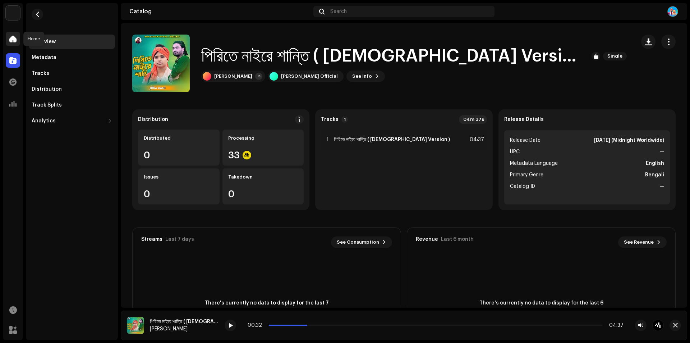
click at [10, 41] on span at bounding box center [12, 39] width 7 height 6
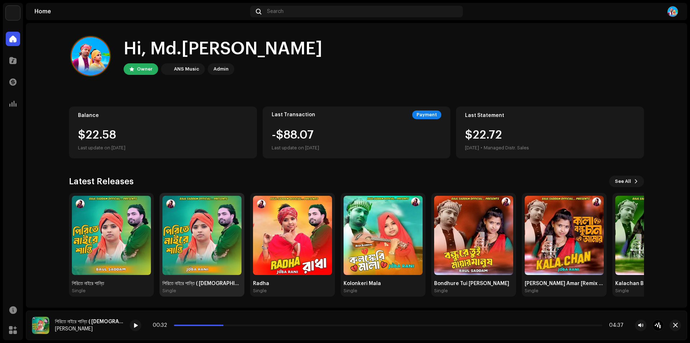
click at [200, 233] on img at bounding box center [202, 235] width 79 height 79
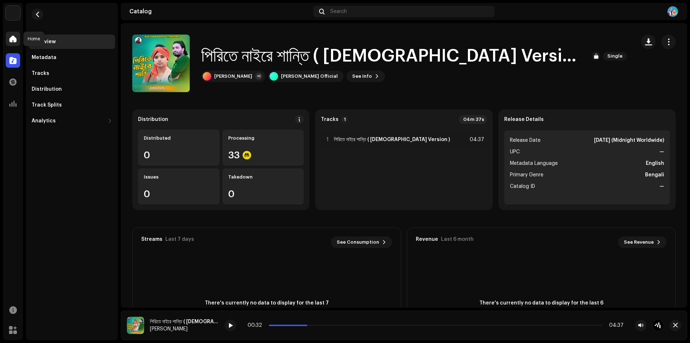
click at [15, 39] on span at bounding box center [12, 39] width 7 height 6
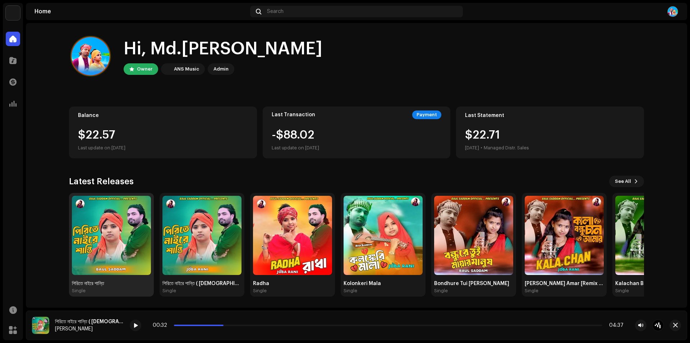
click at [117, 230] on img at bounding box center [111, 235] width 79 height 79
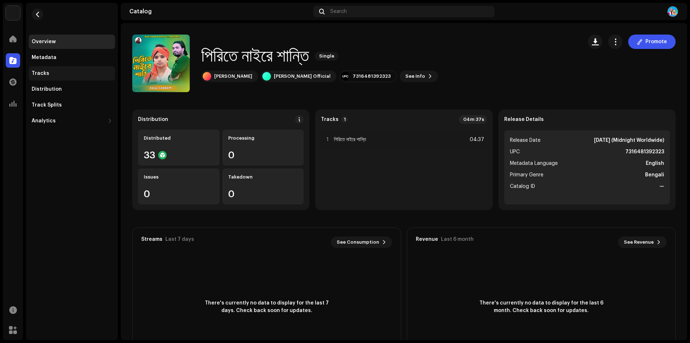
click at [38, 73] on div "Tracks" at bounding box center [41, 73] width 18 height 6
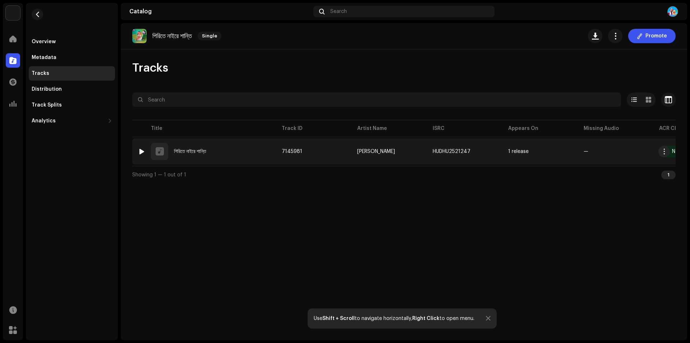
click at [139, 147] on img at bounding box center [141, 151] width 9 height 9
click at [140, 150] on div at bounding box center [141, 151] width 5 height 6
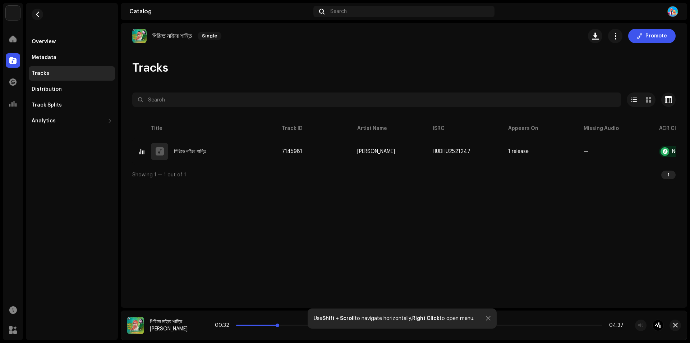
drag, startPoint x: 242, startPoint y: 325, endPoint x: 283, endPoint y: 324, distance: 41.0
click at [283, 324] on p-slider at bounding box center [419, 324] width 366 height 1
click at [293, 244] on div "পিরিতে নাইরে শান্তি Single Promote Tracks Selected 0 Options Filters Distributi…" at bounding box center [404, 165] width 567 height 284
click at [36, 38] on div "Overview" at bounding box center [72, 42] width 86 height 14
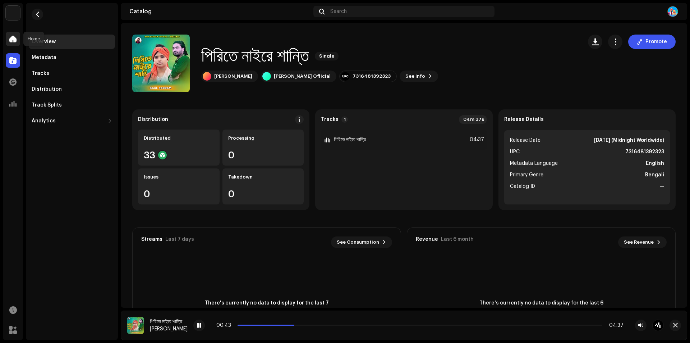
click at [13, 38] on span at bounding box center [12, 39] width 7 height 6
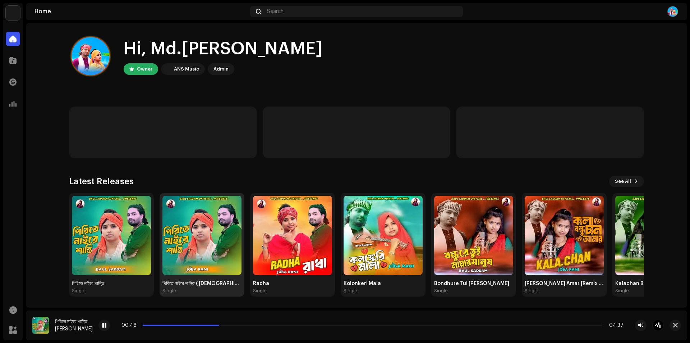
click at [197, 234] on img at bounding box center [202, 235] width 79 height 79
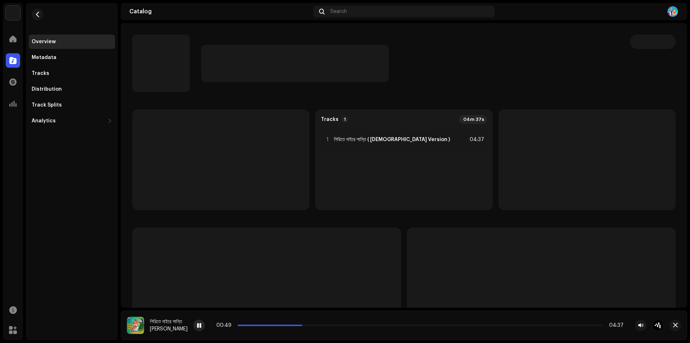
click at [201, 325] on span at bounding box center [199, 326] width 4 height 6
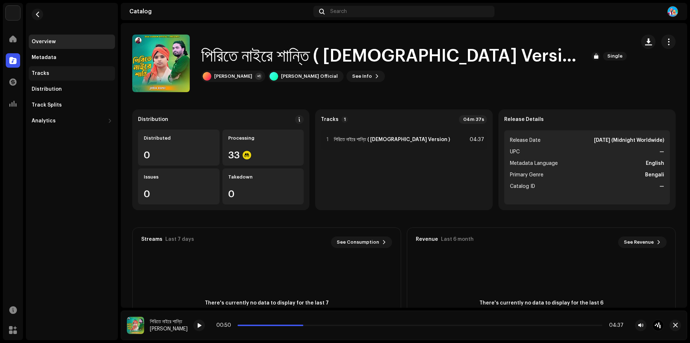
click at [54, 72] on div "Tracks" at bounding box center [72, 73] width 81 height 6
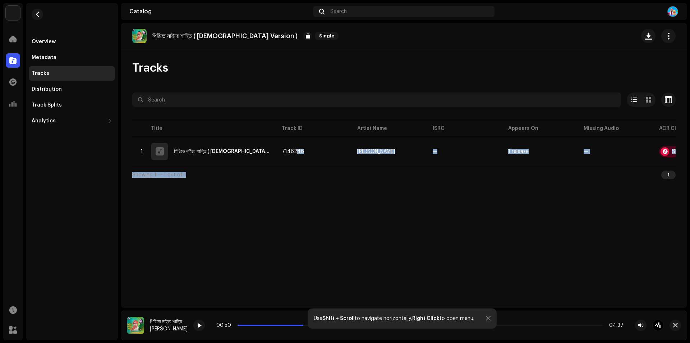
drag, startPoint x: 291, startPoint y: 165, endPoint x: 415, endPoint y: 169, distance: 124.1
click at [415, 169] on div "Selected 0 Options Filters Distribution status In progress Not started Creation…" at bounding box center [404, 137] width 544 height 91
click at [373, 180] on div "Showing 1 — 1 out of 1 1" at bounding box center [404, 174] width 544 height 17
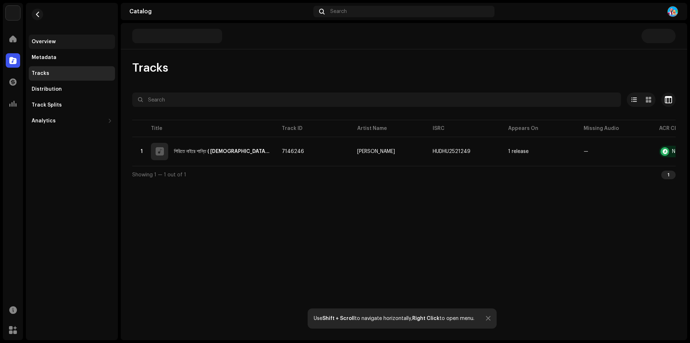
click at [47, 41] on div "Overview" at bounding box center [44, 42] width 24 height 6
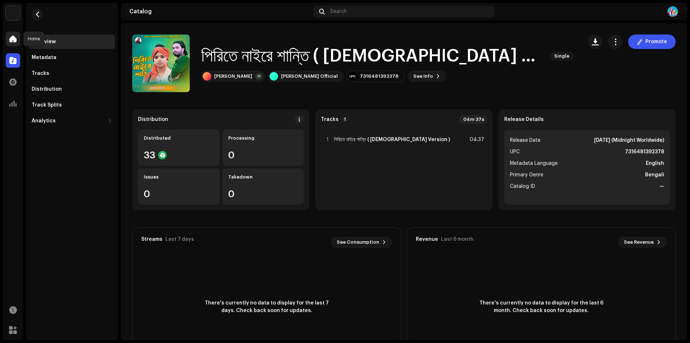
click at [12, 37] on span at bounding box center [12, 39] width 7 height 6
